Goal: Information Seeking & Learning: Learn about a topic

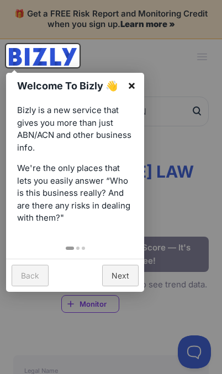
click at [127, 90] on link "×" at bounding box center [131, 85] width 25 height 25
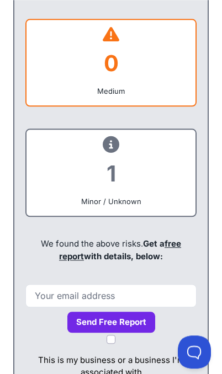
scroll to position [874, 2]
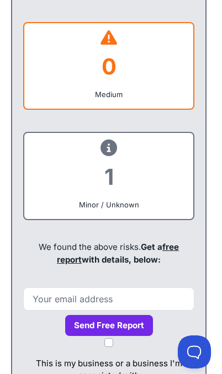
click at [107, 148] on icon at bounding box center [108, 148] width 17 height 1
click at [160, 199] on div "1" at bounding box center [108, 177] width 151 height 45
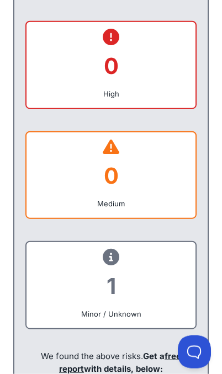
scroll to position [767, 0]
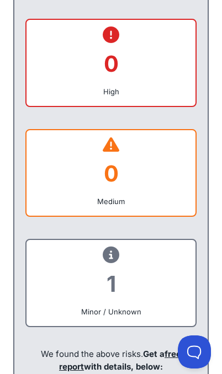
click at [126, 306] on div "1" at bounding box center [110, 284] width 151 height 45
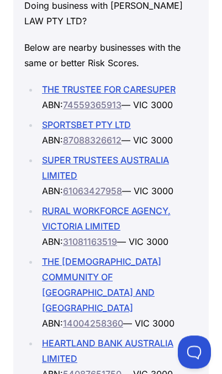
scroll to position [3051, 0]
click at [131, 211] on link "RURAL WORKFORCE AGENCY, VICTORIA LIMITED" at bounding box center [106, 218] width 129 height 26
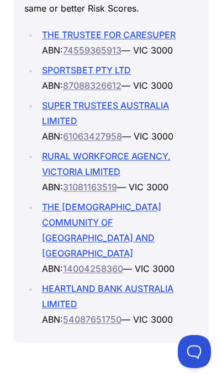
scroll to position [3105, 0]
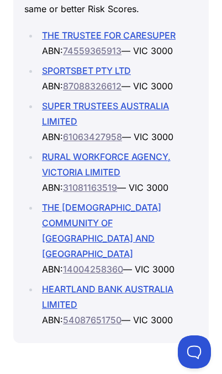
click at [119, 284] on link "HEARTLAND BANK AUSTRALIA LIMITED" at bounding box center [107, 297] width 131 height 26
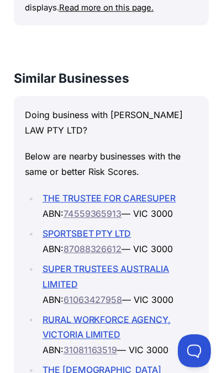
scroll to position [2927, 0]
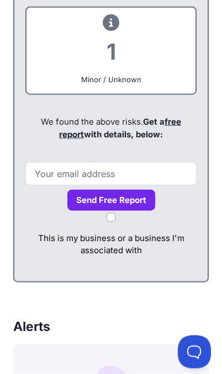
scroll to position [1149, 0]
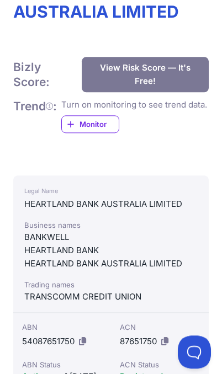
scroll to position [105, 0]
